Goal: Find specific page/section: Find specific page/section

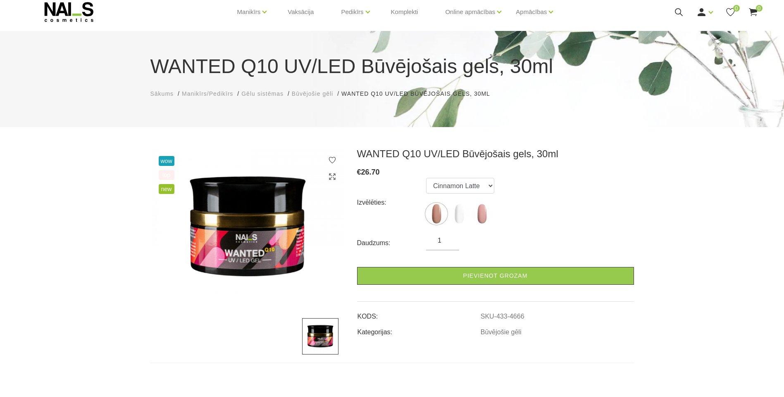
scroll to position [41, 0]
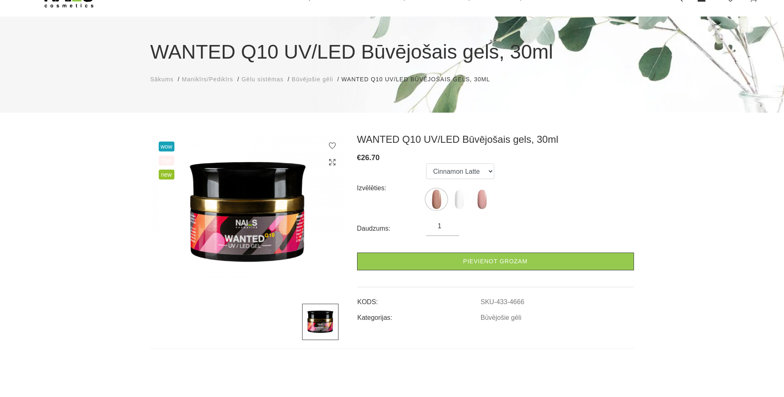
click at [307, 81] on span "Būvējošie gēli" at bounding box center [312, 79] width 41 height 7
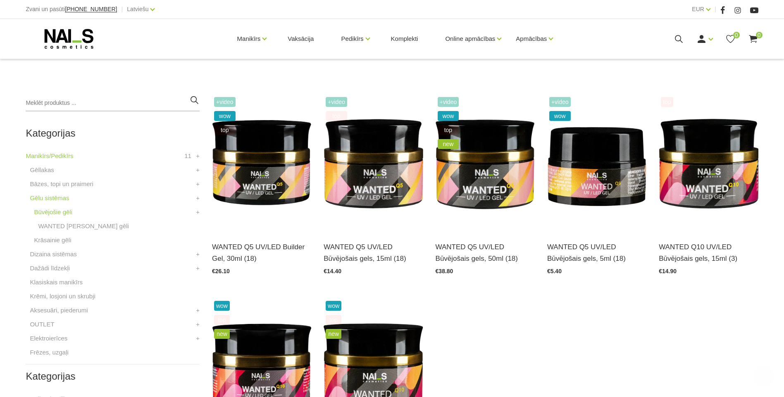
scroll to position [165, 0]
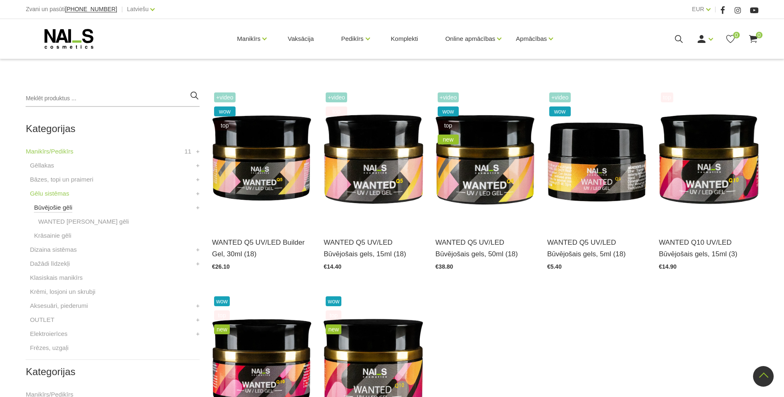
click at [64, 209] on link "Būvējošie gēli" at bounding box center [53, 208] width 38 height 10
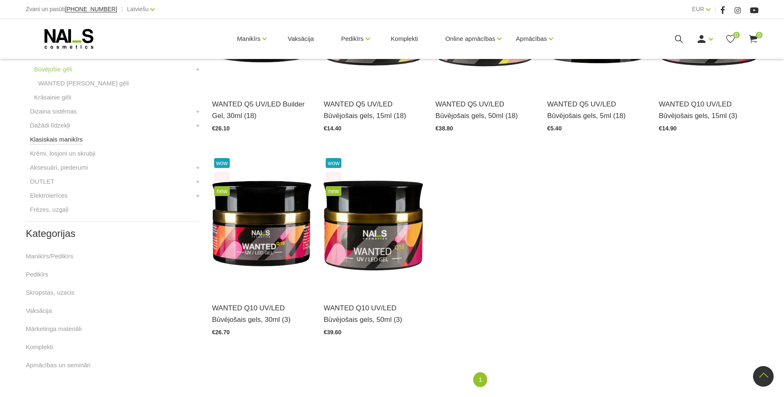
scroll to position [289, 0]
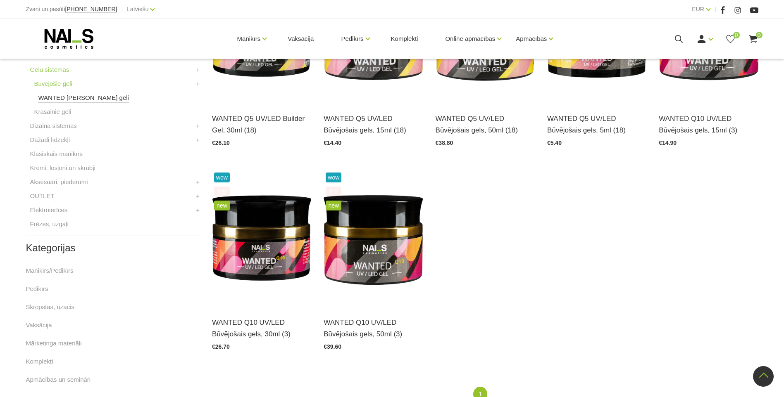
click at [71, 100] on link "WANTED [PERSON_NAME] gēli" at bounding box center [83, 98] width 91 height 10
